Goal: Task Accomplishment & Management: Manage account settings

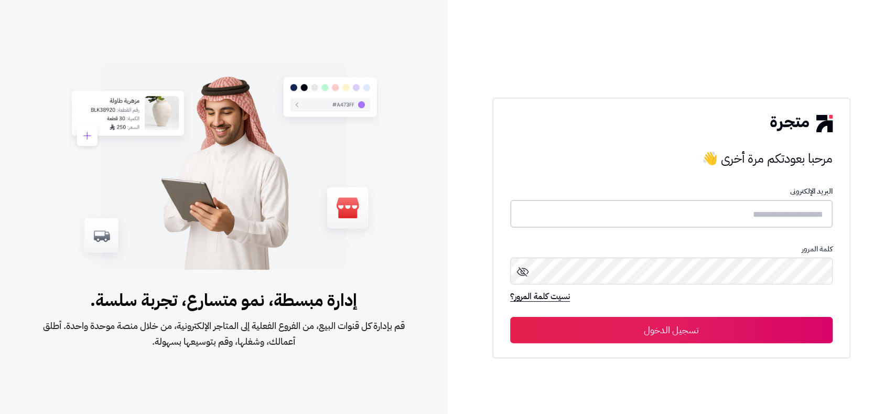
click at [701, 218] on input "text" at bounding box center [671, 214] width 322 height 28
type input "*****"
click at [510, 317] on button "تسجيل الدخول" at bounding box center [671, 330] width 322 height 26
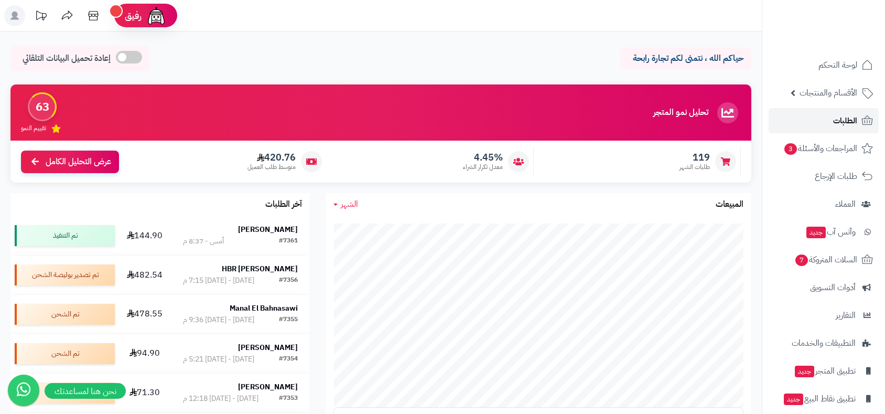
click at [841, 123] on span "الطلبات" at bounding box center [845, 120] width 24 height 15
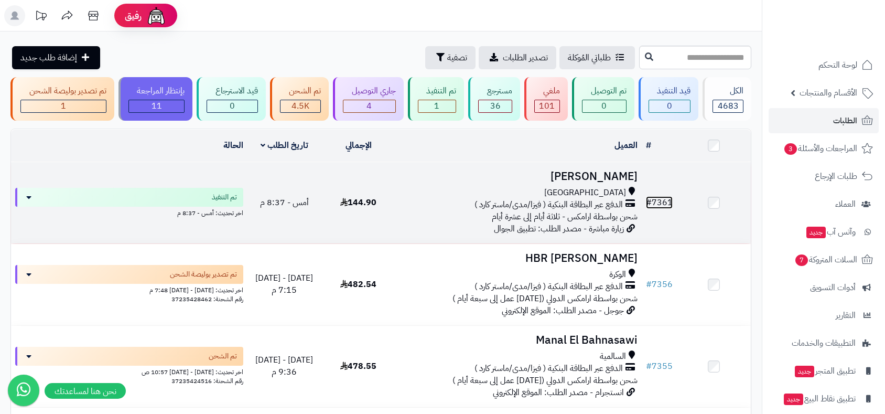
click at [660, 200] on link "# 7361" at bounding box center [659, 202] width 27 height 13
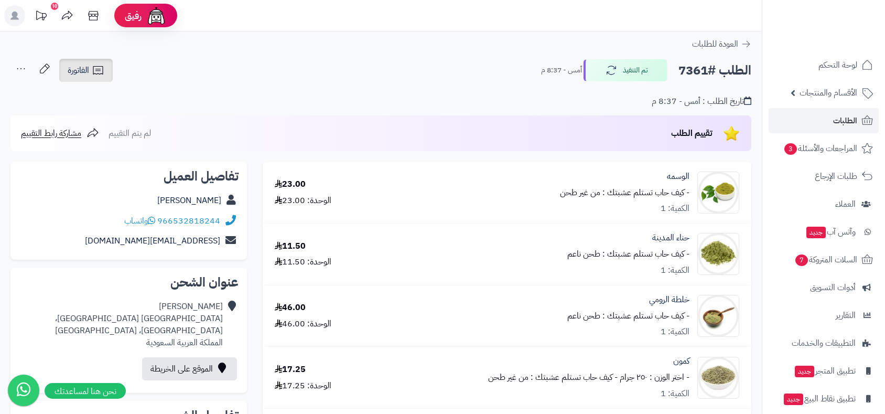
click at [83, 68] on span "الفاتورة" at bounding box center [78, 70] width 21 height 13
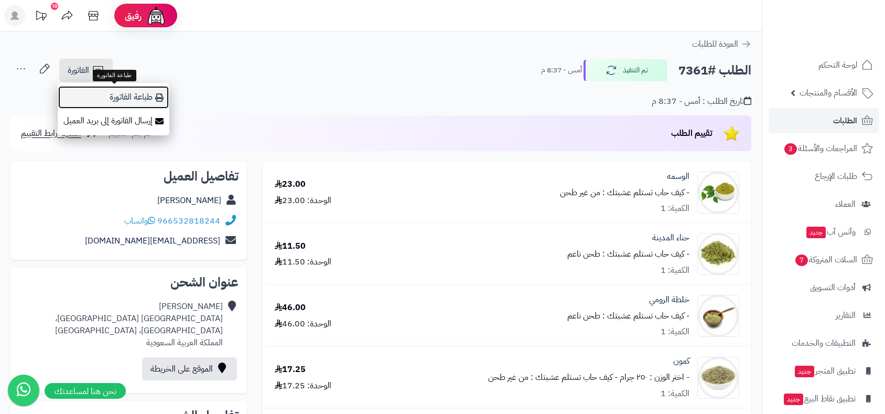
click at [119, 97] on link "طباعة الفاتورة" at bounding box center [114, 97] width 112 height 24
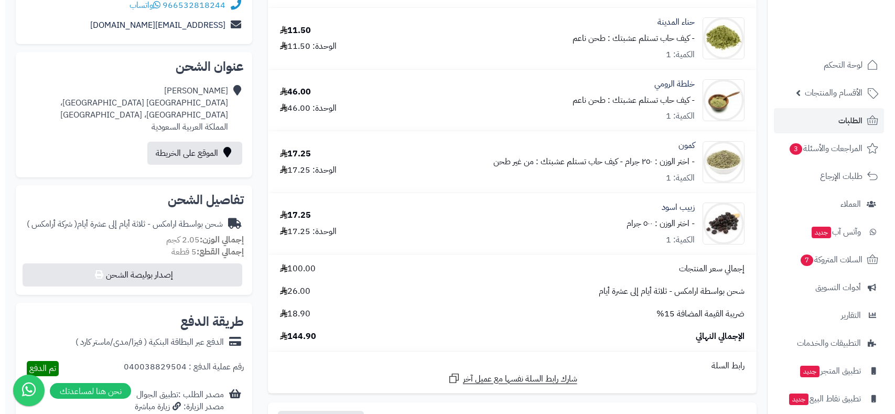
scroll to position [291, 0]
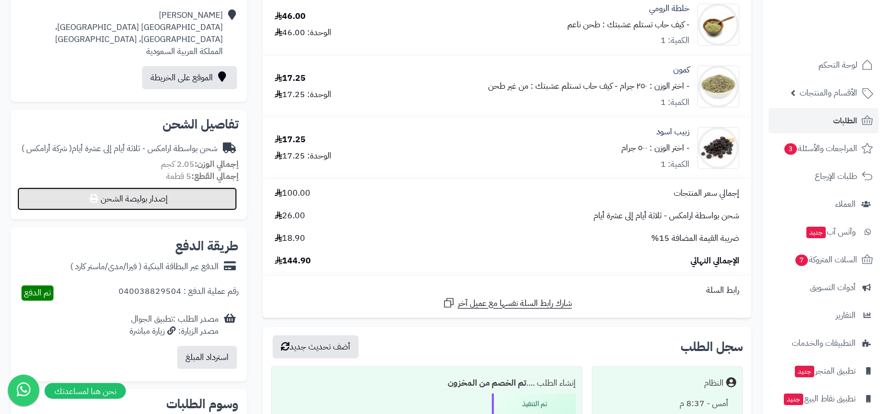
click at [193, 199] on button "إصدار بوليصة الشحن" at bounding box center [127, 198] width 220 height 23
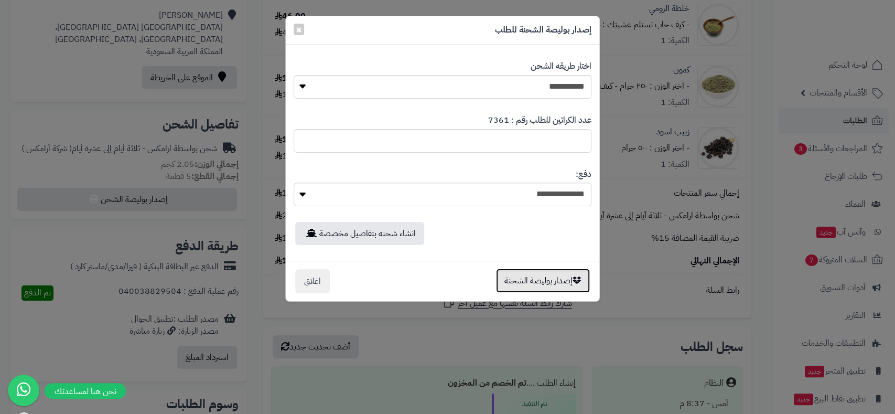
click at [558, 284] on button "إصدار بوليصة الشحنة" at bounding box center [543, 280] width 94 height 24
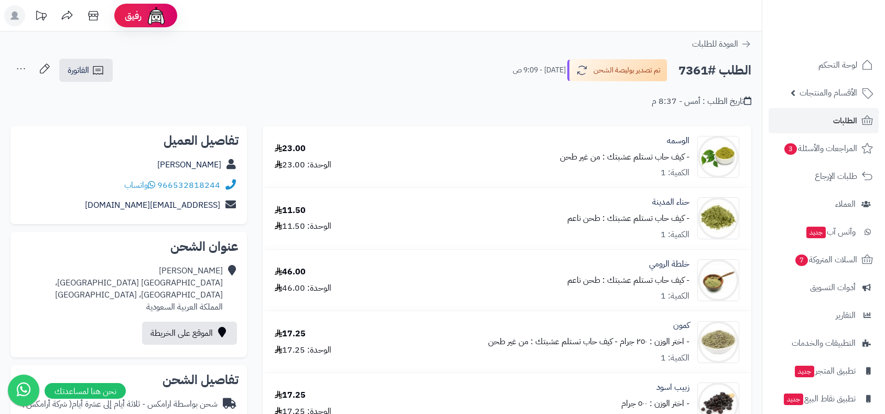
scroll to position [255, 0]
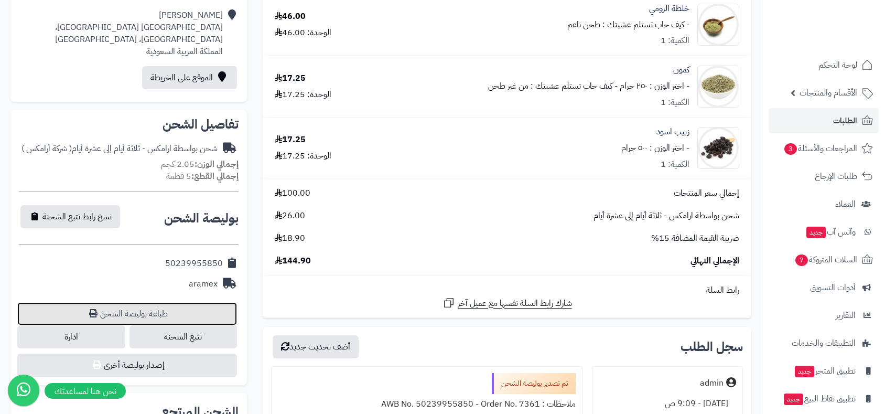
click at [171, 315] on link "طباعة بوليصة الشحن" at bounding box center [127, 313] width 220 height 23
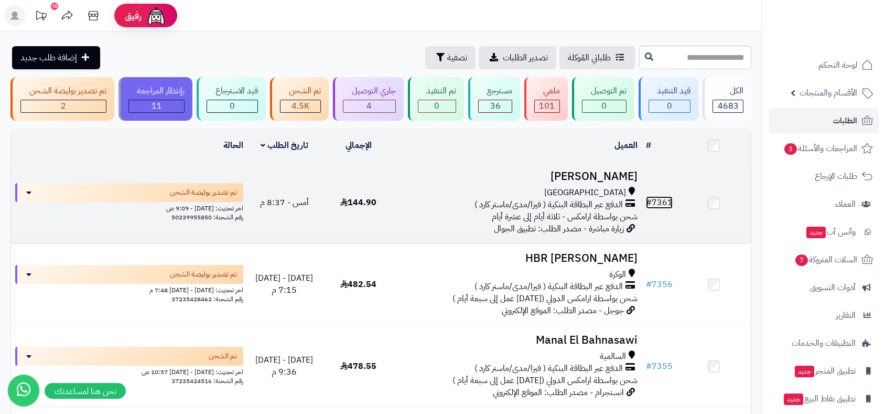
click at [663, 203] on link "# 7361" at bounding box center [659, 202] width 27 height 13
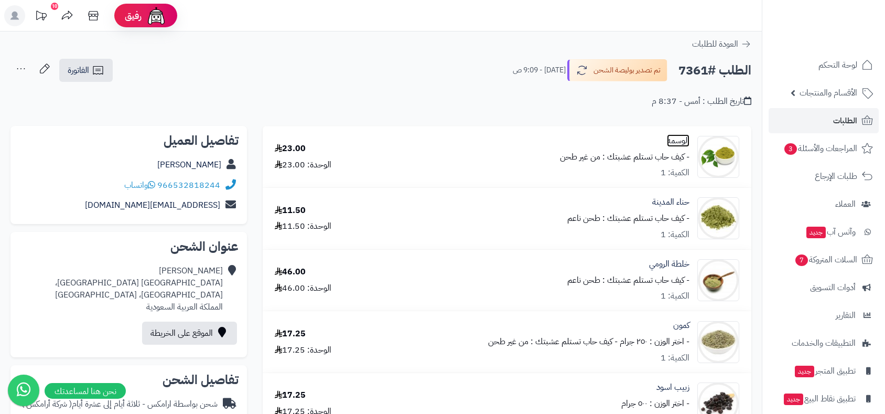
click at [679, 141] on link "الوسمه" at bounding box center [678, 141] width 23 height 12
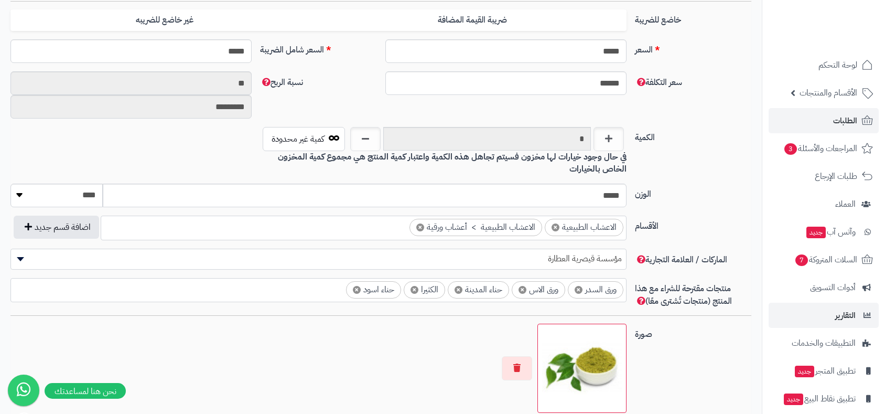
scroll to position [492, 0]
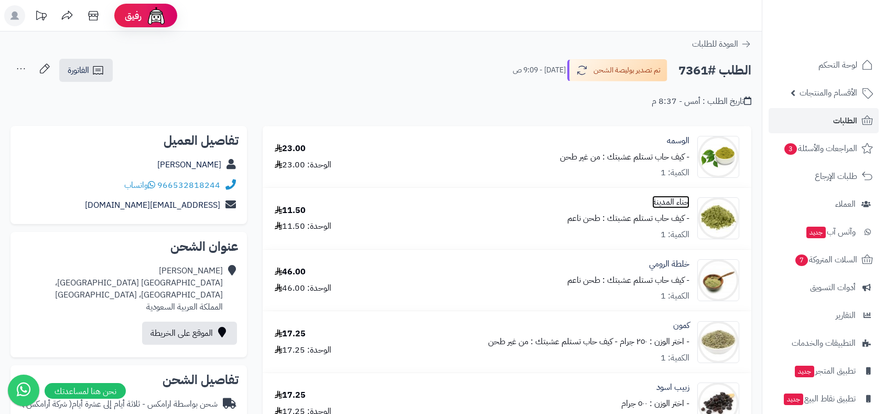
click at [665, 204] on link "حناء المدينة" at bounding box center [670, 202] width 37 height 12
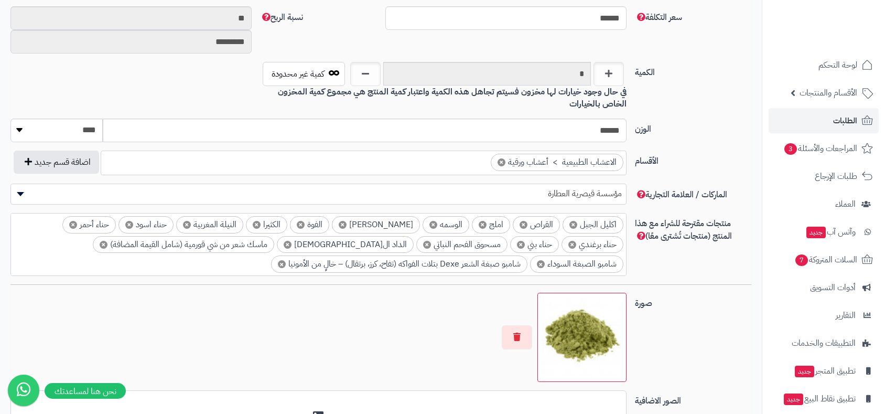
scroll to position [550, 0]
